Goal: Find specific page/section: Find specific page/section

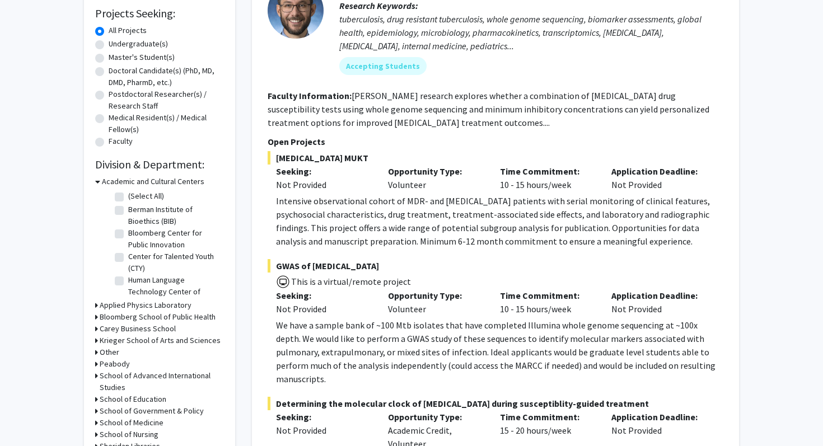
scroll to position [263, 0]
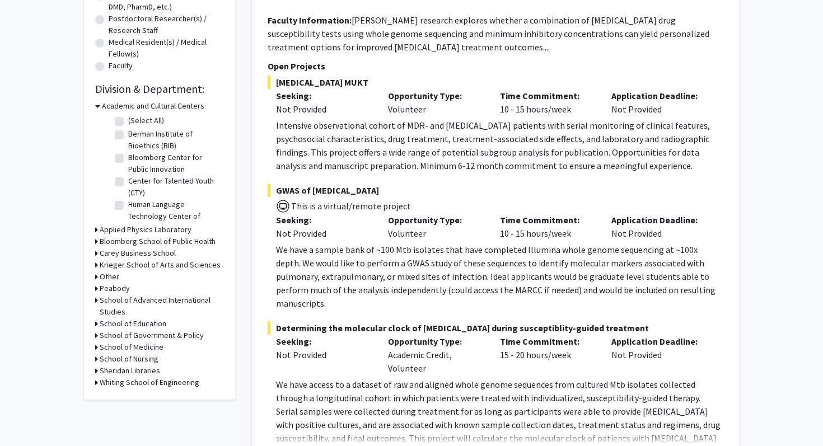
click at [142, 273] on div "Other" at bounding box center [159, 277] width 129 height 12
click at [142, 267] on h3 "Krieger School of Arts and Sciences" at bounding box center [160, 265] width 121 height 12
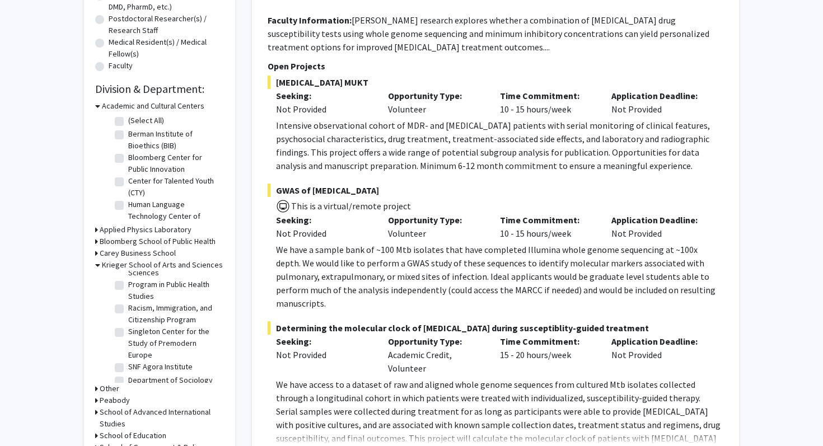
scroll to position [1086, 0]
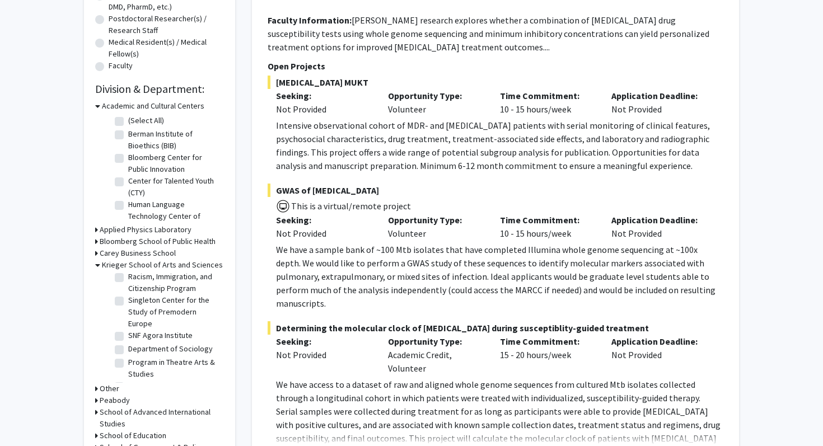
click at [138, 263] on h3 "Krieger School of Arts and Sciences" at bounding box center [162, 265] width 121 height 12
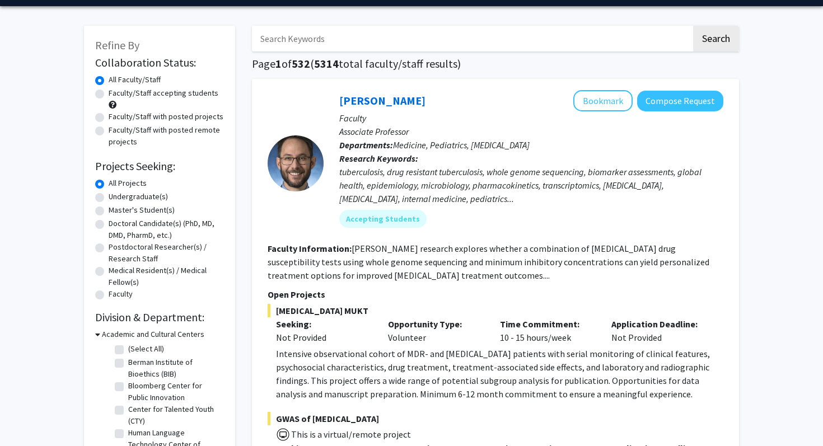
scroll to position [0, 0]
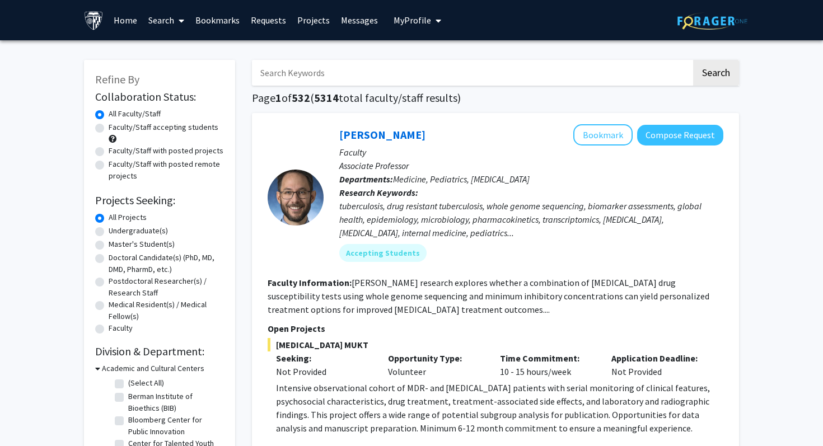
click at [425, 76] on input "Search Keywords" at bounding box center [472, 73] width 440 height 26
type input "pediatrics"
click at [693, 60] on button "Search" at bounding box center [716, 73] width 46 height 26
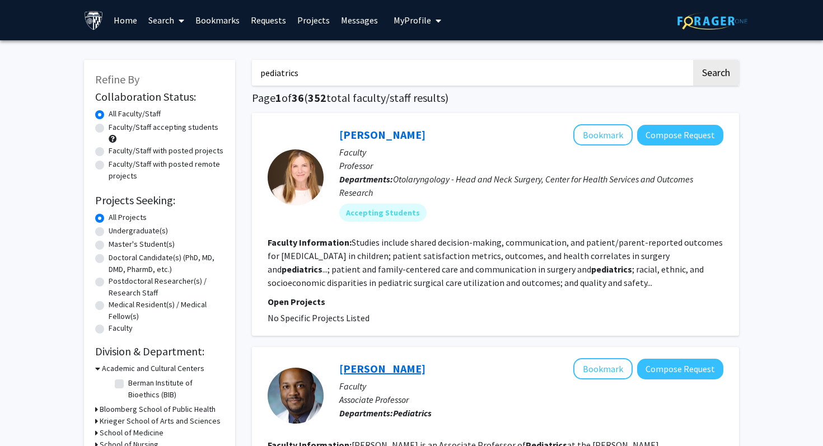
click at [371, 370] on link "[PERSON_NAME]" at bounding box center [382, 369] width 86 height 14
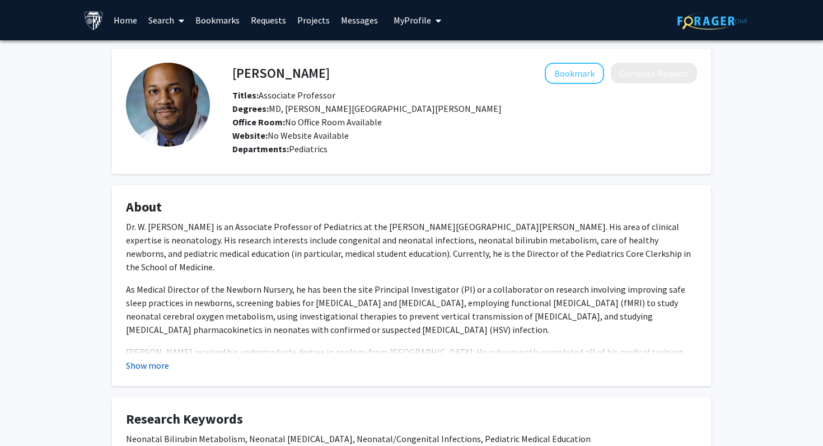
click at [159, 369] on button "Show more" at bounding box center [147, 365] width 43 height 13
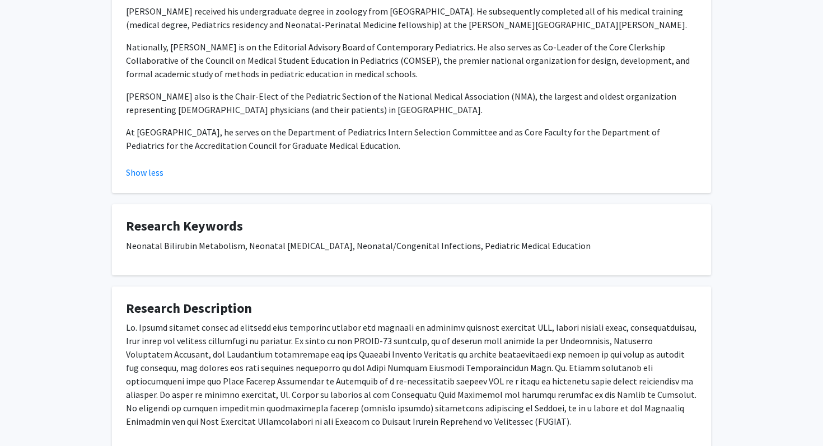
scroll to position [403, 0]
